Goal: Transaction & Acquisition: Purchase product/service

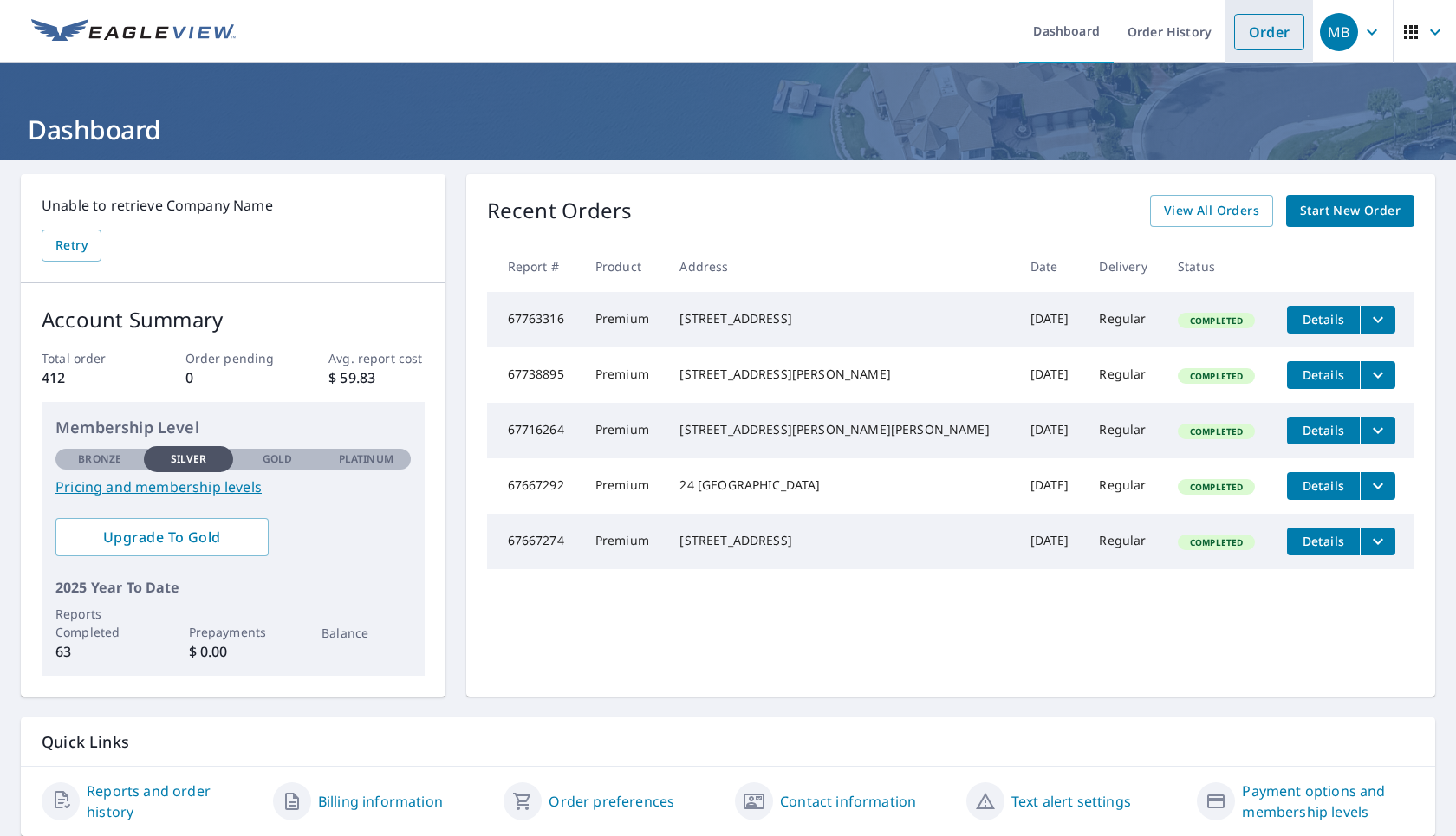
click at [1262, 38] on link "Order" at bounding box center [1269, 32] width 70 height 37
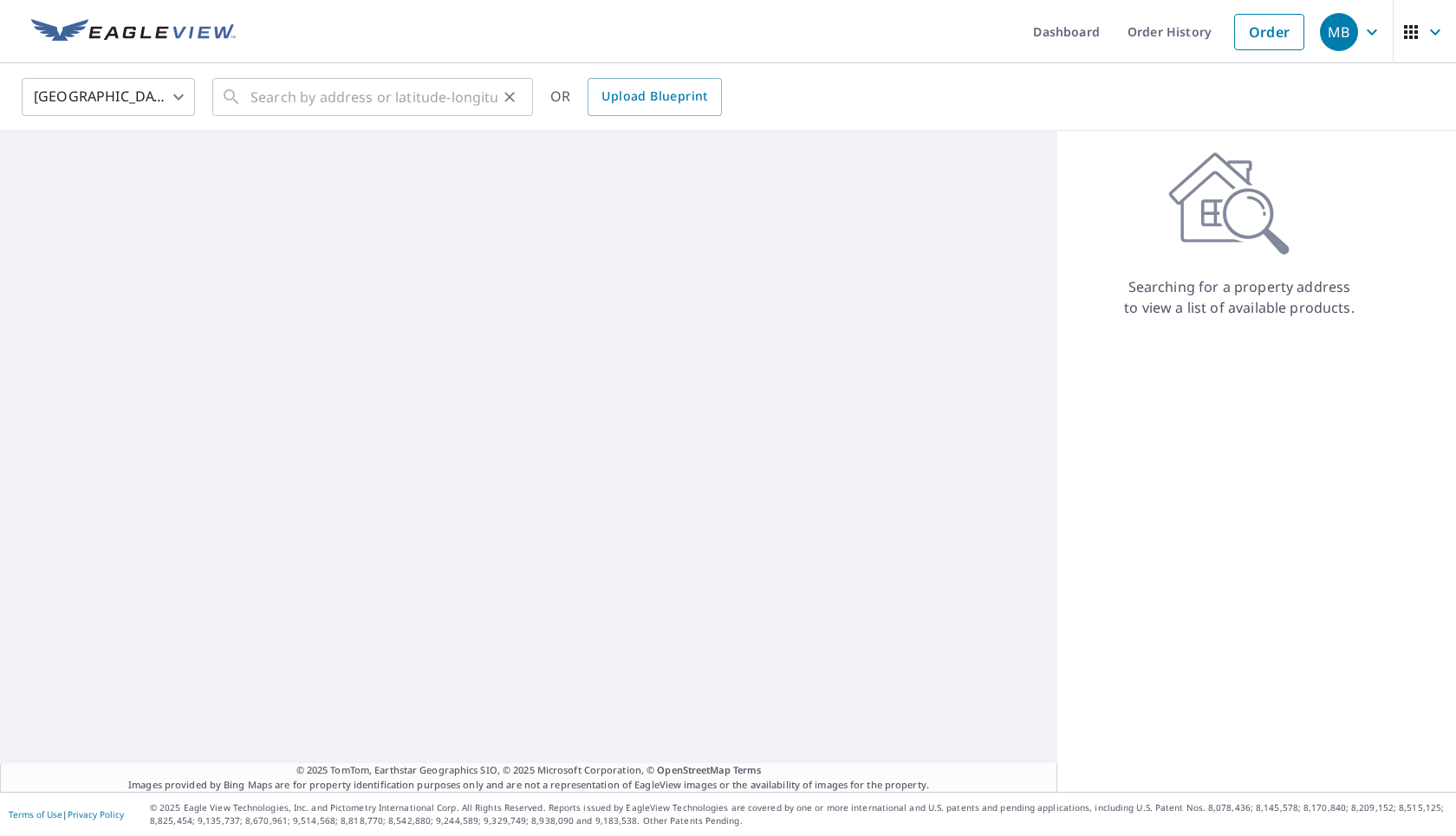
click at [411, 105] on input "text" at bounding box center [374, 97] width 247 height 48
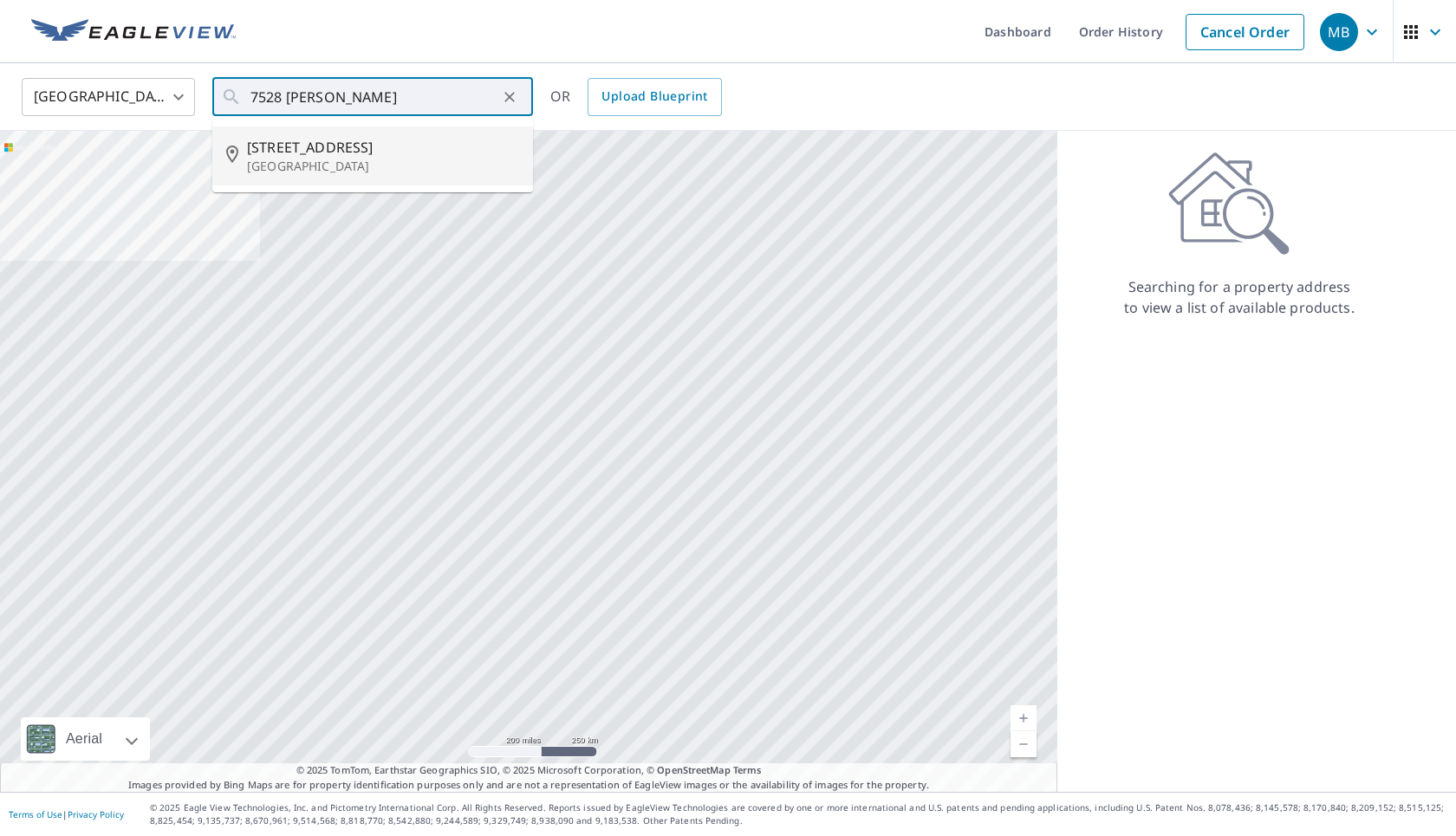
click at [386, 152] on span "[STREET_ADDRESS]" at bounding box center [383, 147] width 273 height 21
type input "[STREET_ADDRESS]"
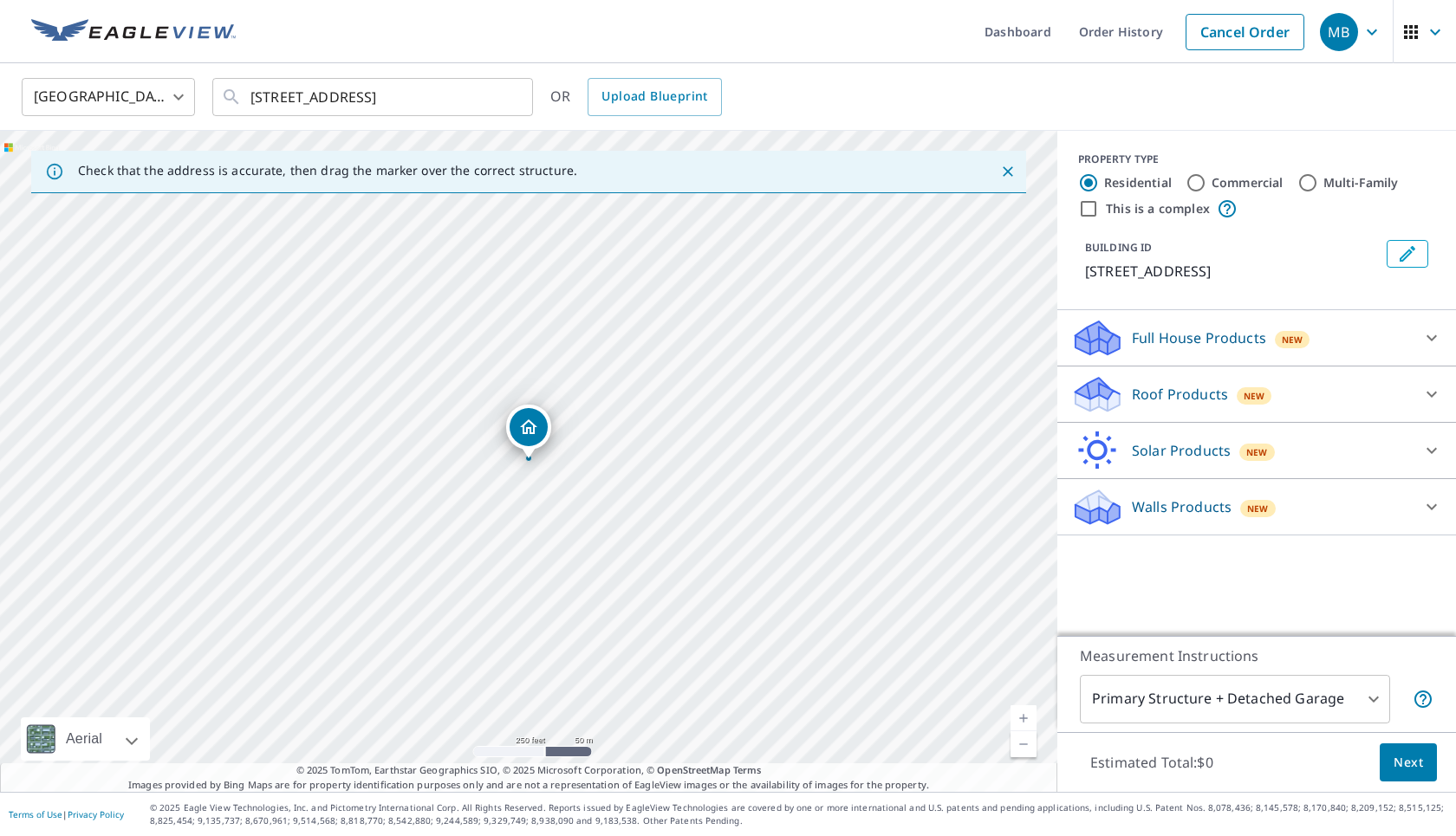
click at [1142, 405] on p "Roof Products" at bounding box center [1180, 394] width 96 height 21
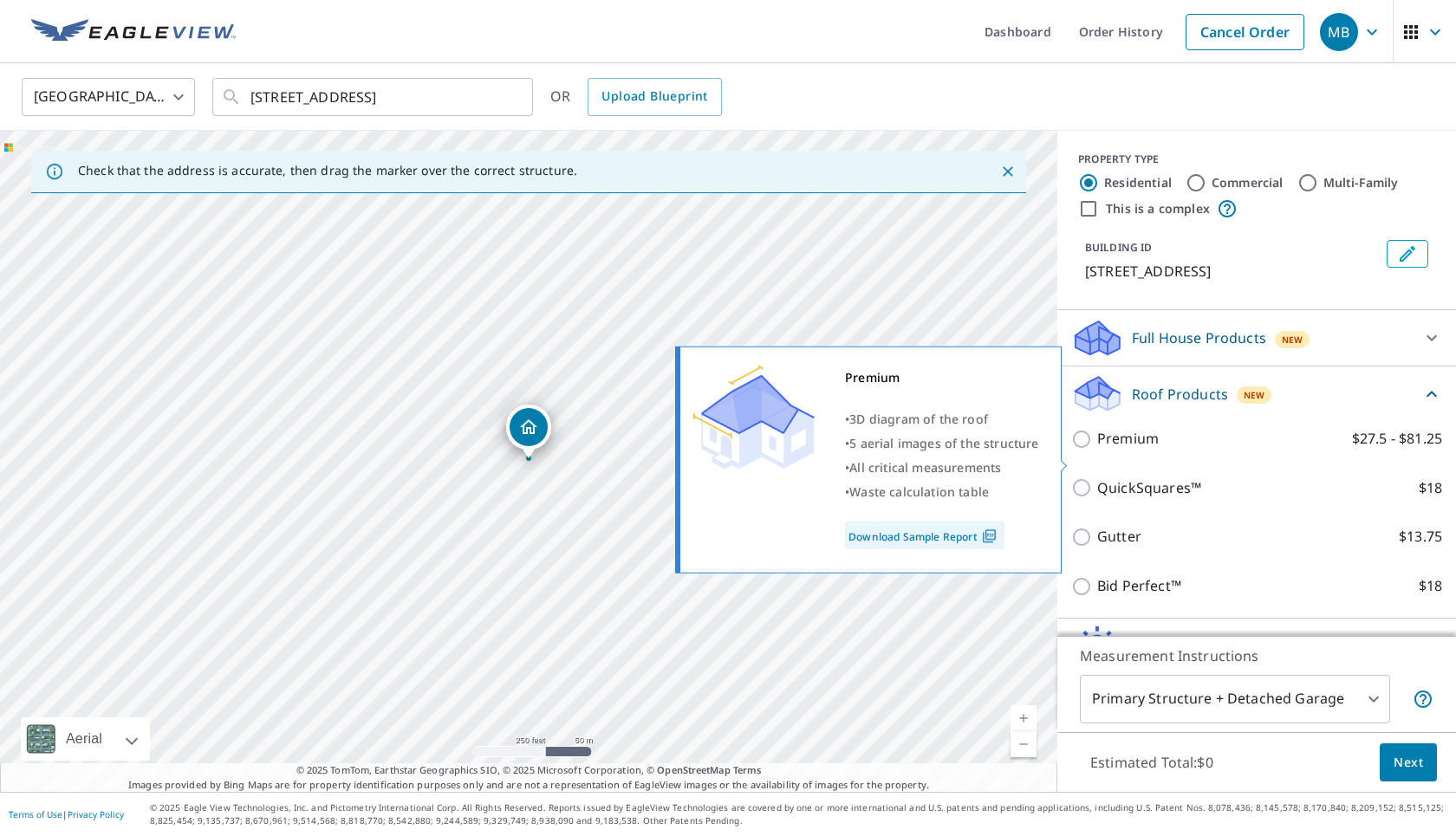
click at [1116, 450] on p "Premium" at bounding box center [1128, 439] width 61 height 22
click at [1097, 450] on input "Premium $27.5 - $81.25" at bounding box center [1084, 439] width 26 height 21
checkbox input "true"
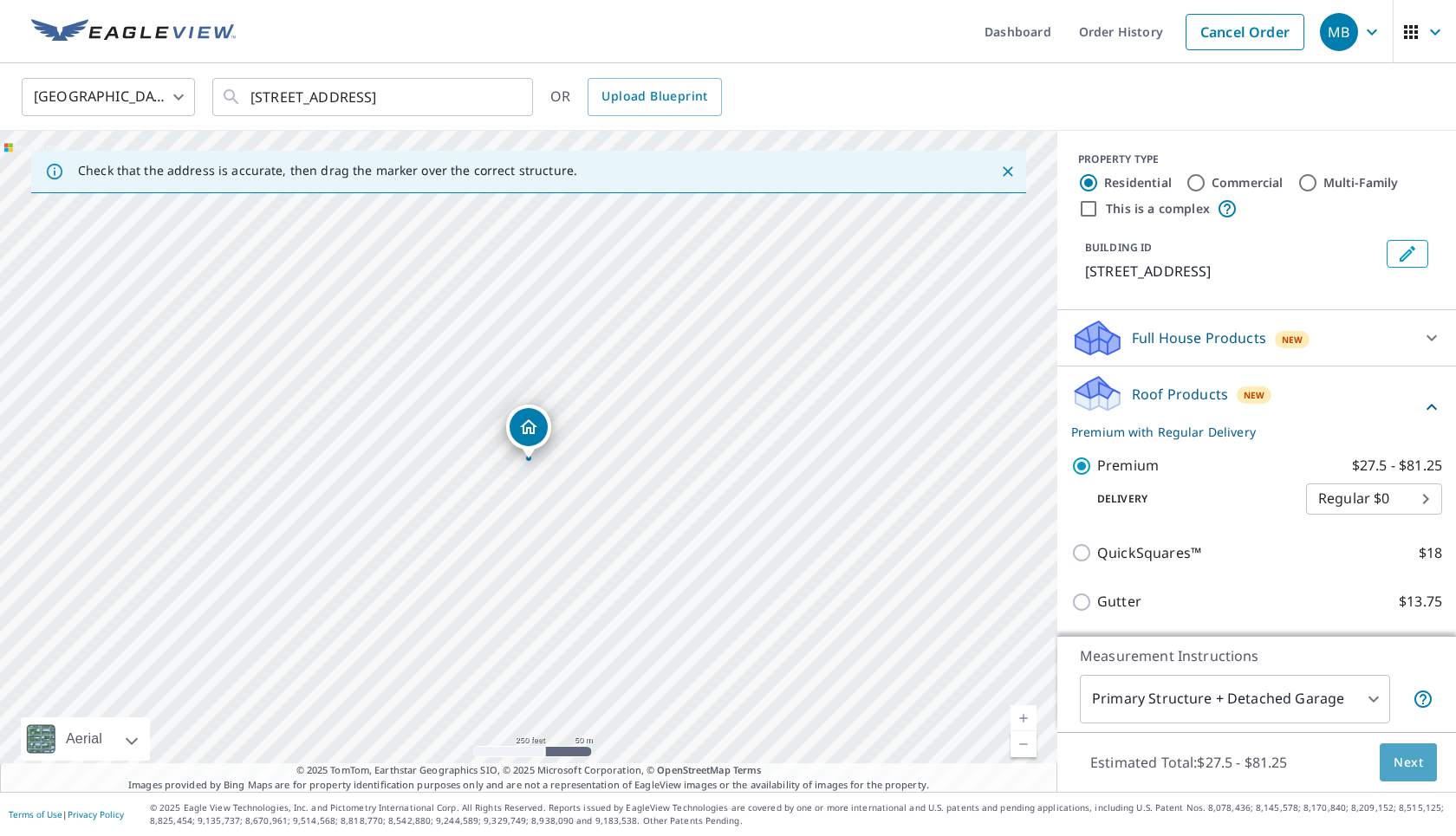
click at [1402, 766] on span "Next" at bounding box center [1408, 764] width 29 height 22
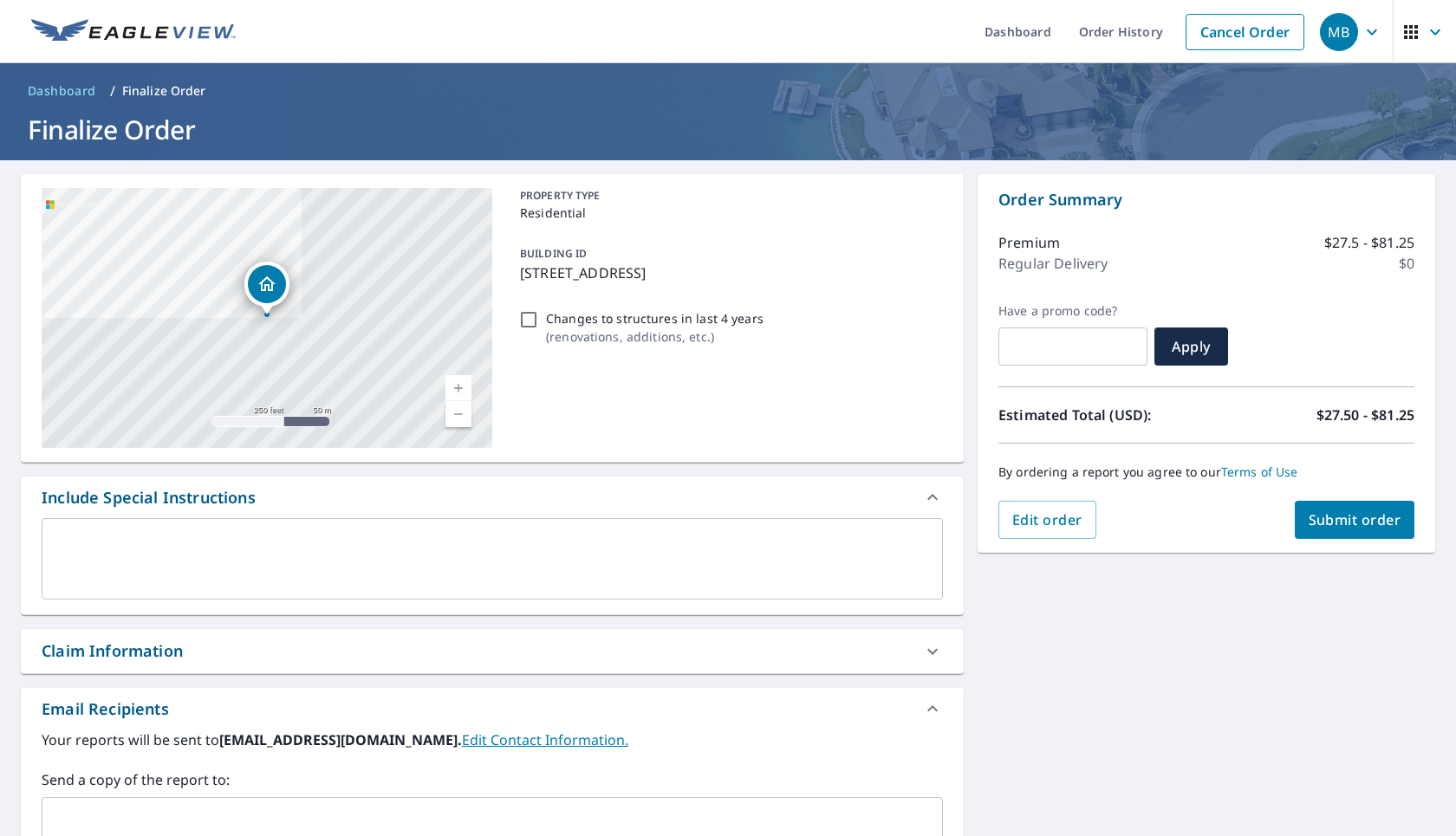
click at [1344, 521] on span "Submit order" at bounding box center [1354, 520] width 92 height 19
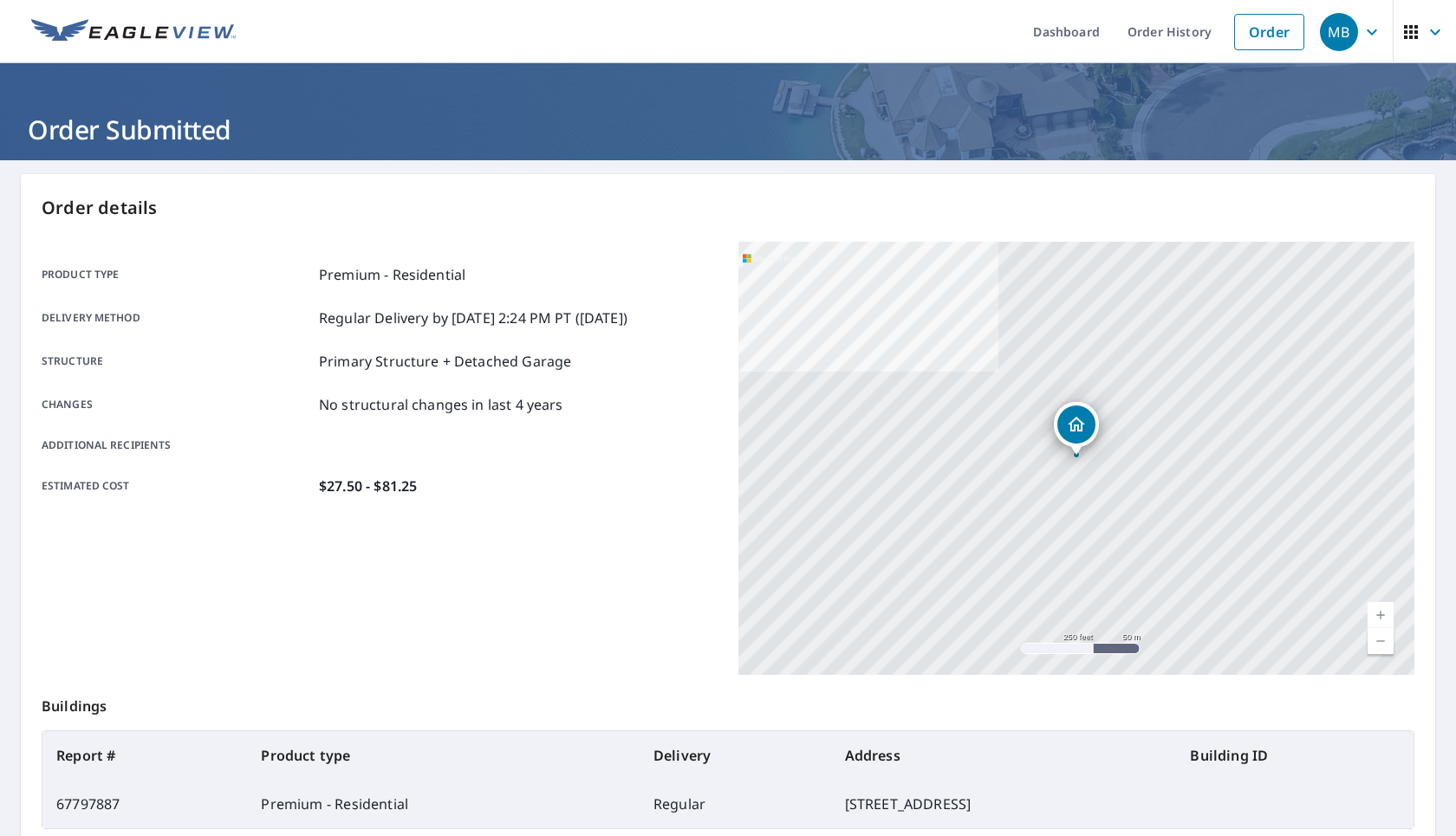
click at [1387, 611] on link "Current Level 17, Zoom In" at bounding box center [1380, 616] width 26 height 26
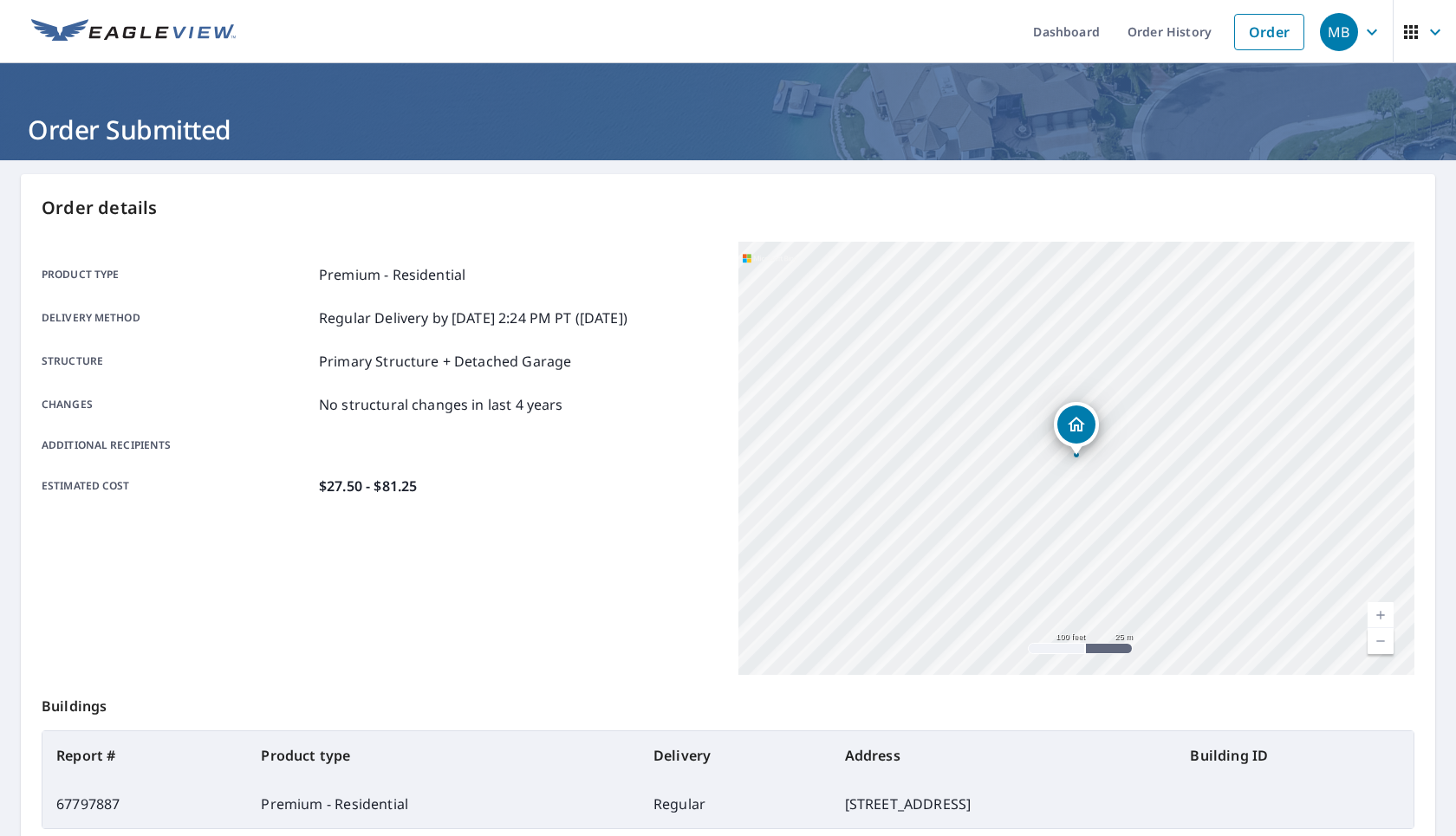
click at [1387, 611] on link "Current Level 18, Zoom In" at bounding box center [1380, 616] width 26 height 26
click at [1387, 611] on link "Current Level 19, Zoom In" at bounding box center [1380, 616] width 26 height 26
click at [1386, 615] on link "Current Level 20, Zoom In Disabled" at bounding box center [1380, 616] width 26 height 26
